Goal: Task Accomplishment & Management: Use online tool/utility

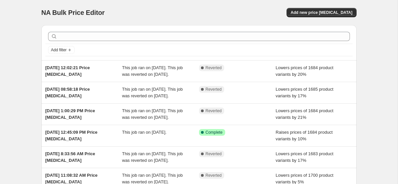
click at [316, 8] on div "NA Bulk Price Editor. This page is ready NA Bulk Price Editor Add new price cha…" at bounding box center [198, 12] width 315 height 25
click at [312, 10] on span "Add new price change job" at bounding box center [321, 12] width 62 height 5
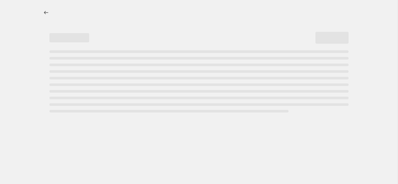
select select "percentage"
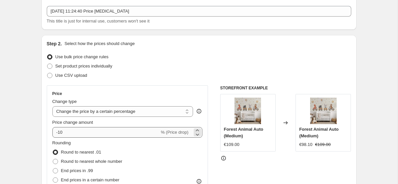
scroll to position [44, 0]
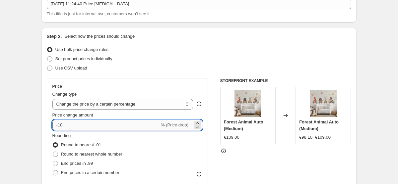
click at [124, 125] on input "-10" at bounding box center [105, 125] width 107 height 11
type input "-1"
type input "-25"
click at [220, 73] on div "Use CSV upload" at bounding box center [199, 68] width 304 height 9
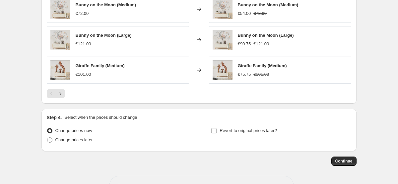
scroll to position [478, 0]
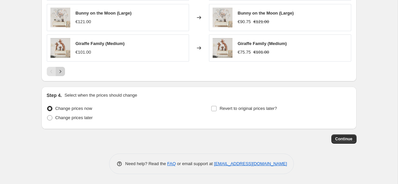
click at [62, 71] on icon "Next" at bounding box center [60, 71] width 7 height 7
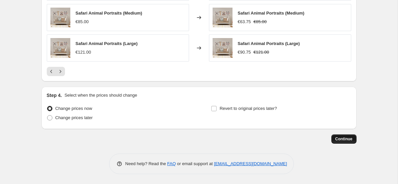
click at [351, 138] on span "Continue" at bounding box center [343, 139] width 17 height 5
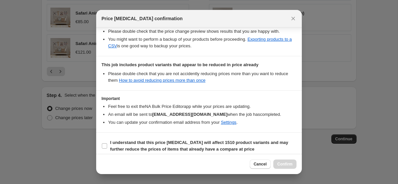
scroll to position [131, 0]
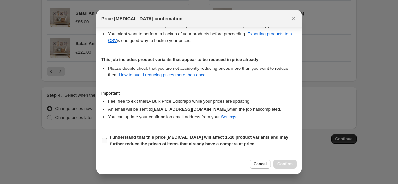
click at [114, 140] on span "I understand that this price change job will affect 1510 product variants and m…" at bounding box center [203, 140] width 186 height 13
click at [107, 140] on input "I understand that this price change job will affect 1510 product variants and m…" at bounding box center [104, 140] width 5 height 5
checkbox input "true"
click at [278, 165] on span "Confirm" at bounding box center [284, 164] width 15 height 5
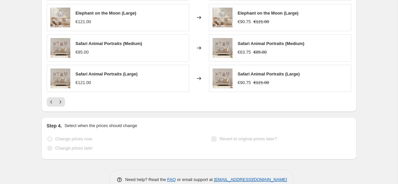
scroll to position [496, 0]
